Goal: Task Accomplishment & Management: Use online tool/utility

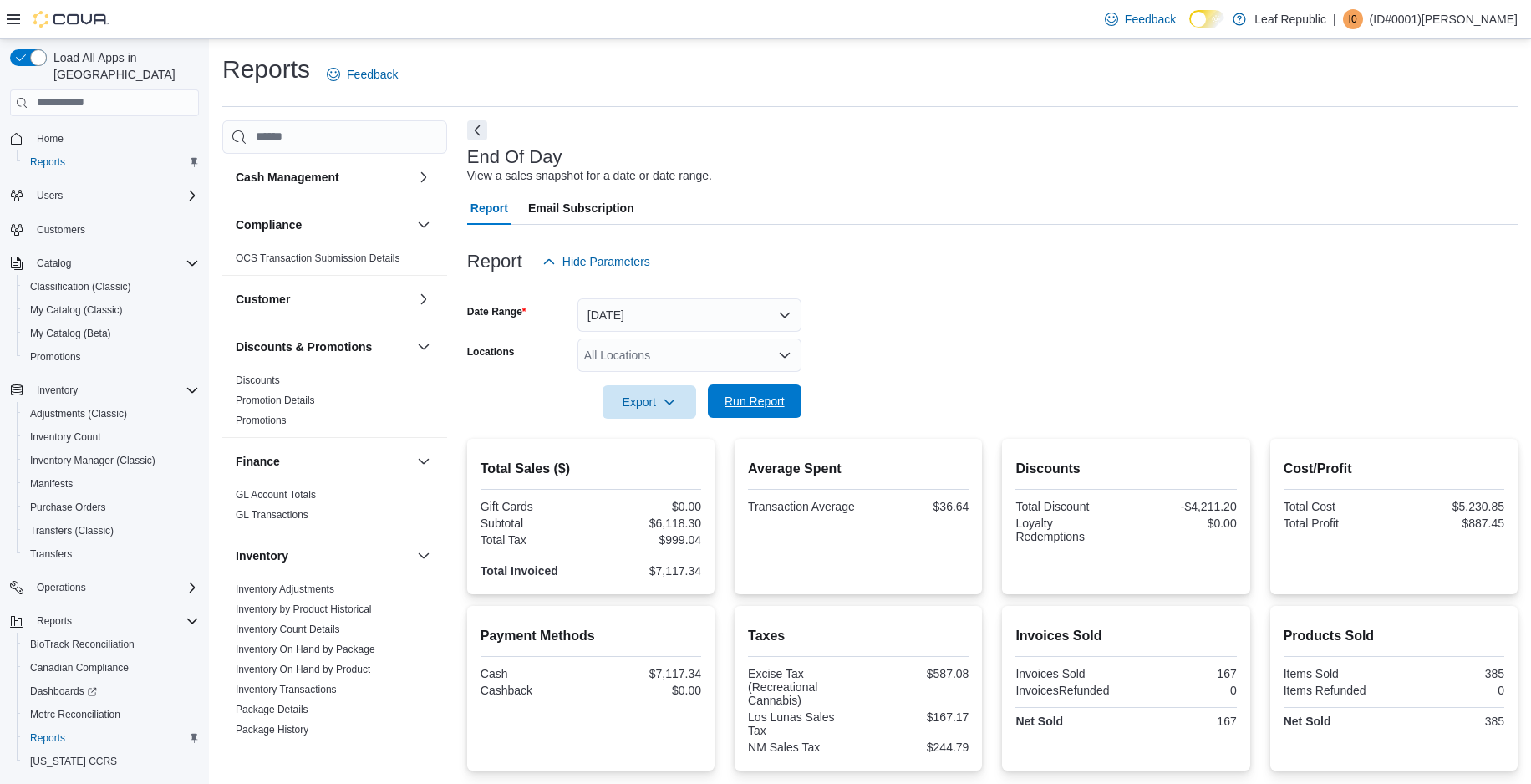
click at [773, 406] on span "Run Report" at bounding box center [755, 401] width 60 height 17
